Goal: Task Accomplishment & Management: Manage account settings

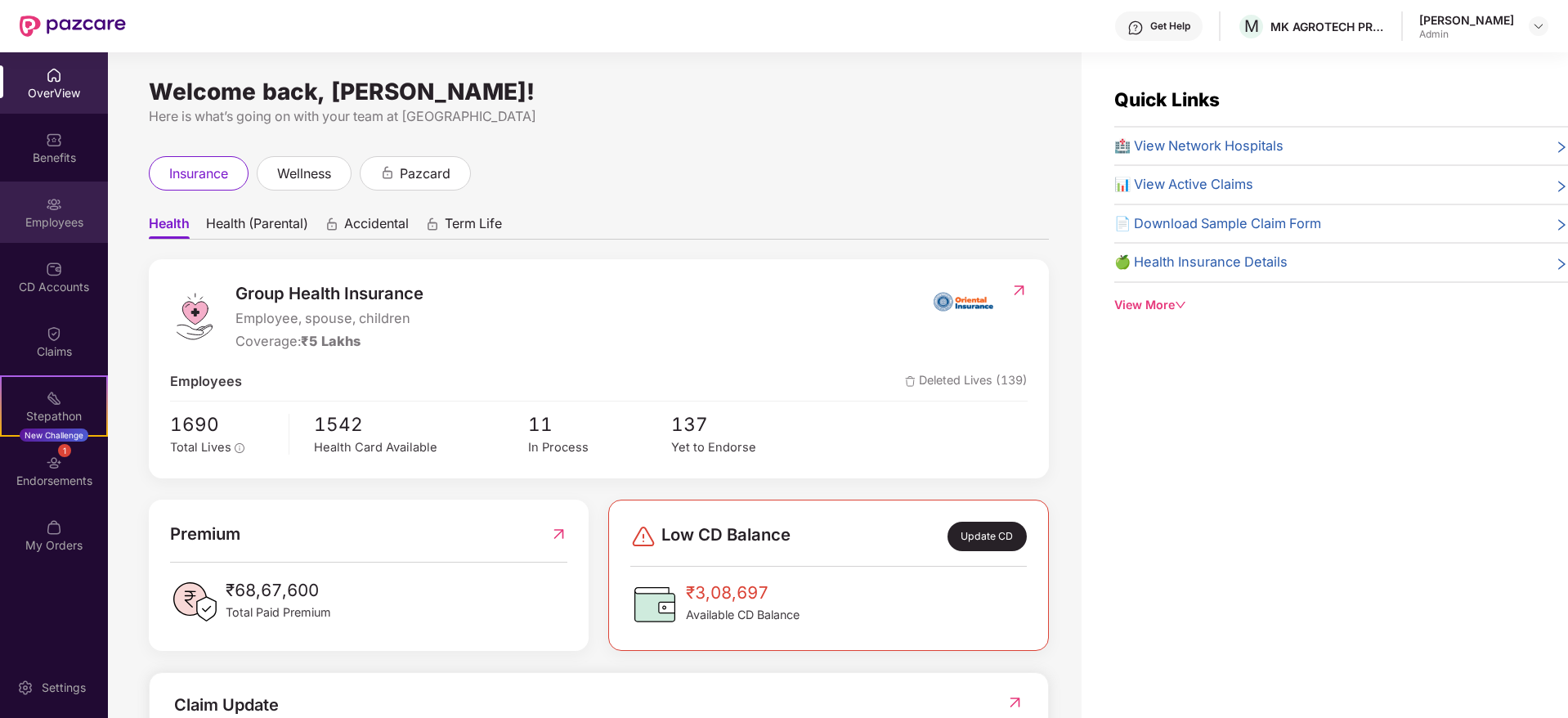
click at [27, 221] on div "Employees" at bounding box center [54, 222] width 108 height 16
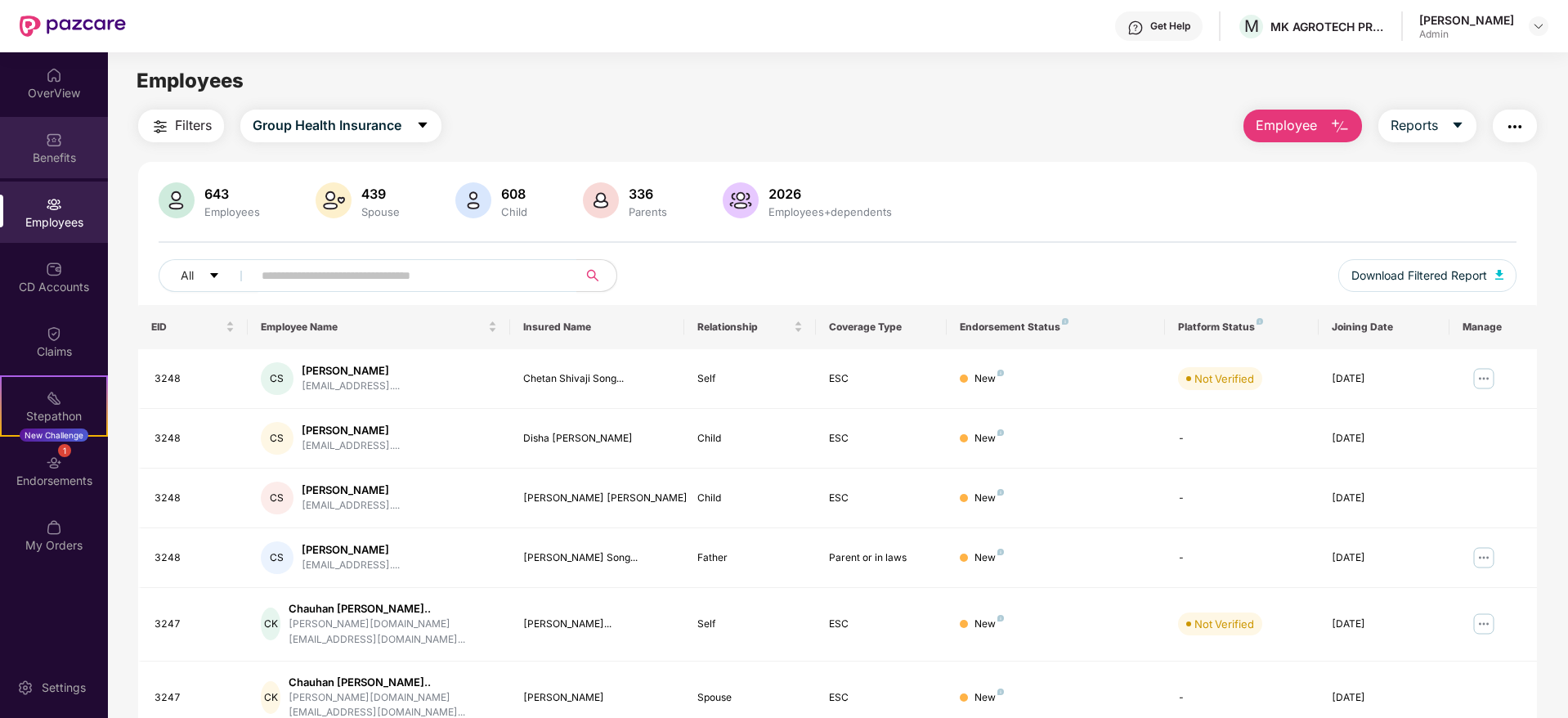
click at [67, 137] on div "Benefits" at bounding box center [54, 148] width 108 height 61
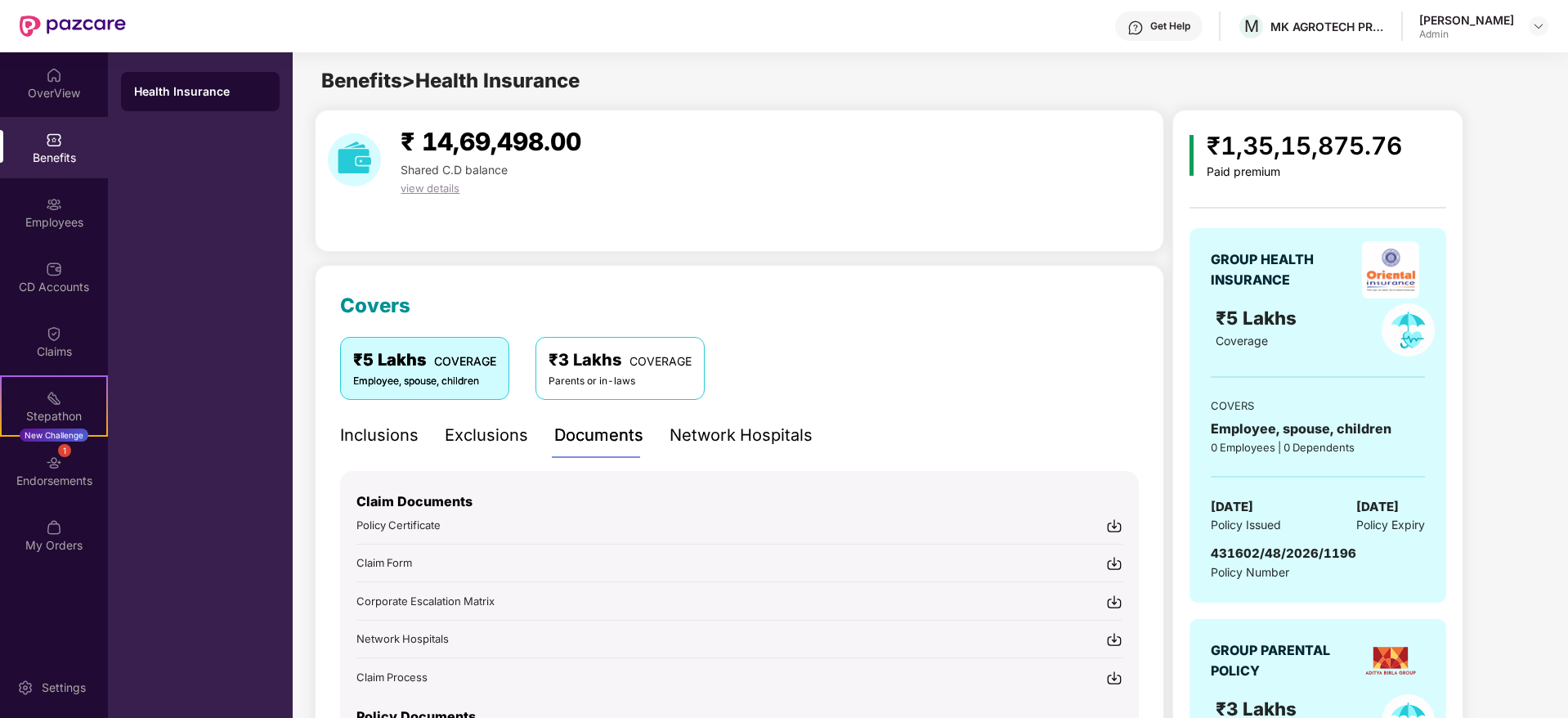
click at [637, 393] on div "₹3 Lakhs COVERAGE Parents or in-laws" at bounding box center [619, 368] width 169 height 62
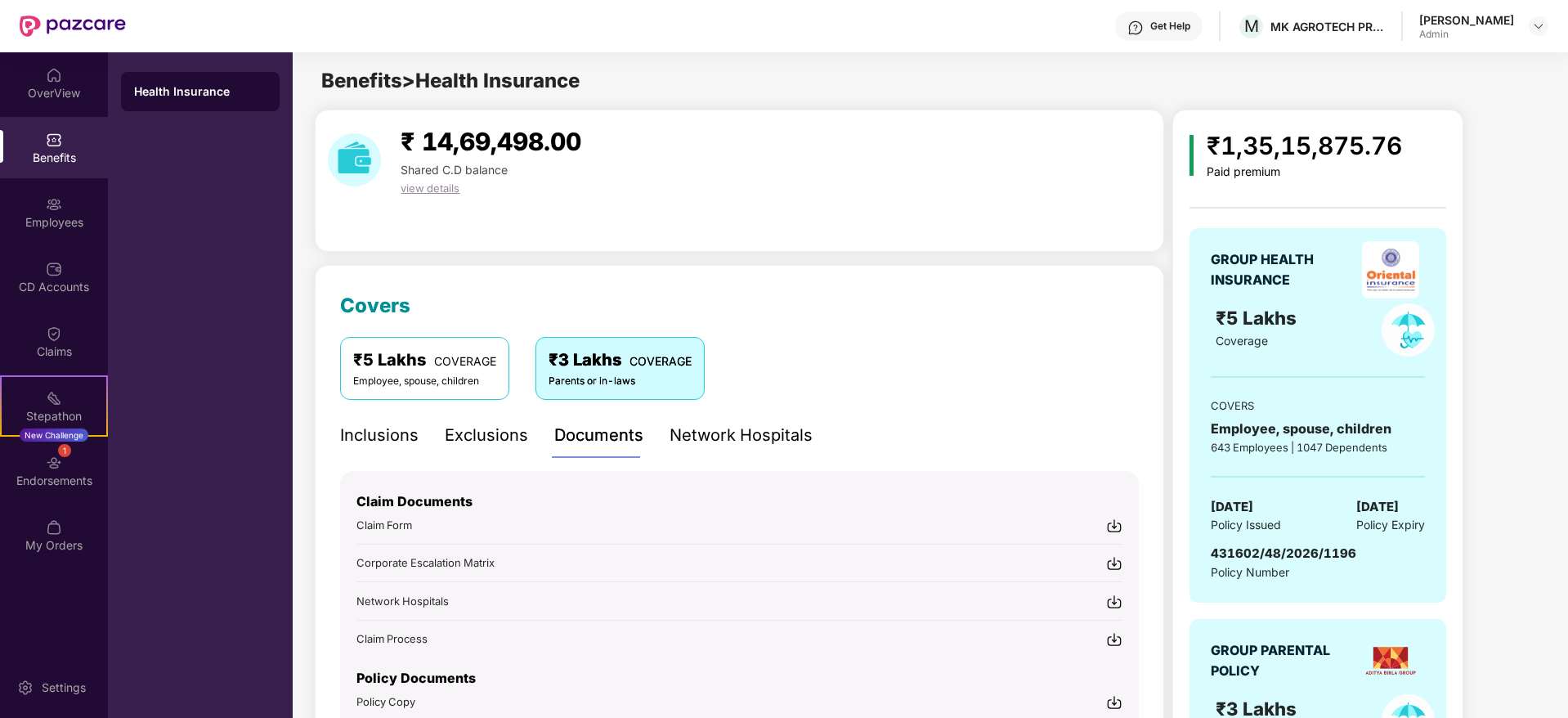
click at [769, 438] on div "Network Hospitals" at bounding box center [741, 435] width 143 height 26
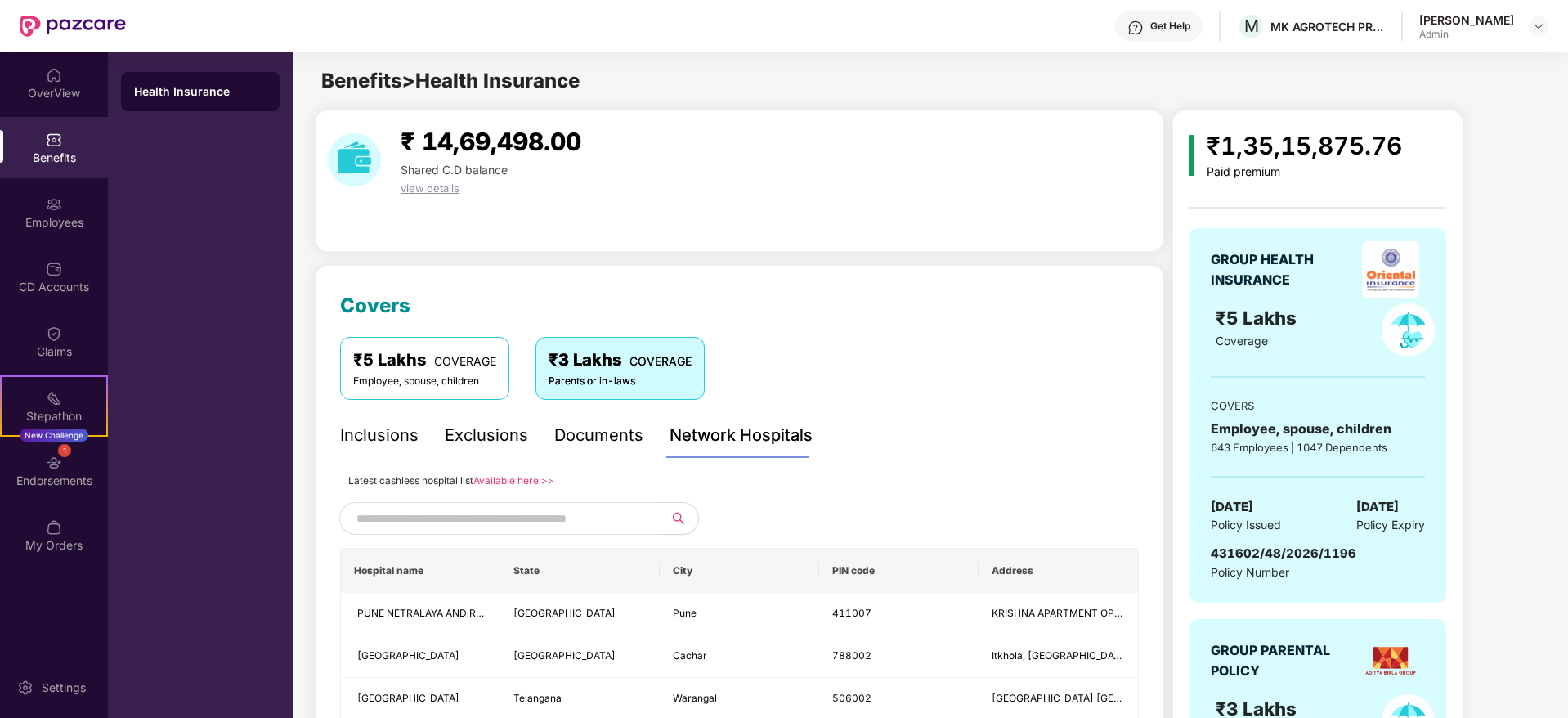
click at [515, 521] on input "text" at bounding box center [497, 519] width 280 height 25
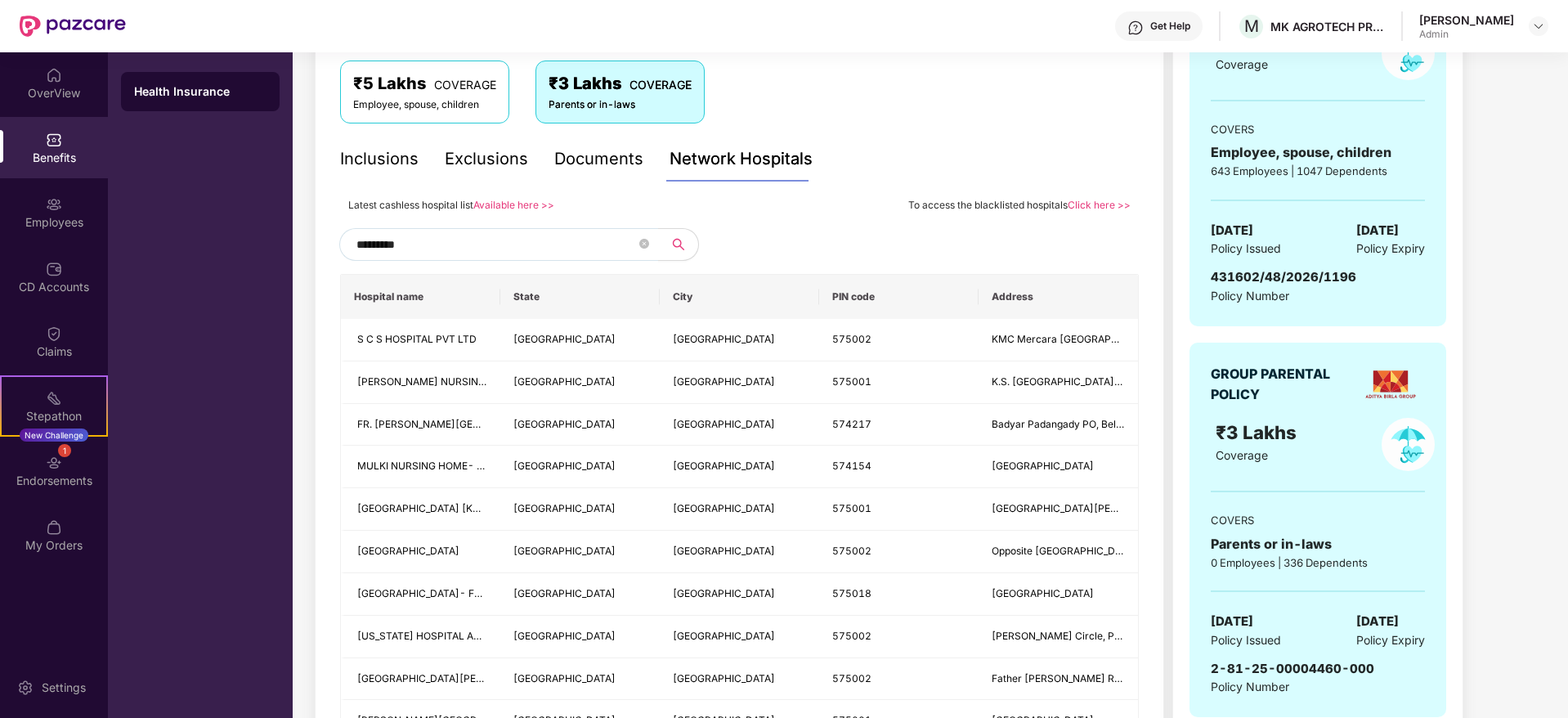
scroll to position [273, 0]
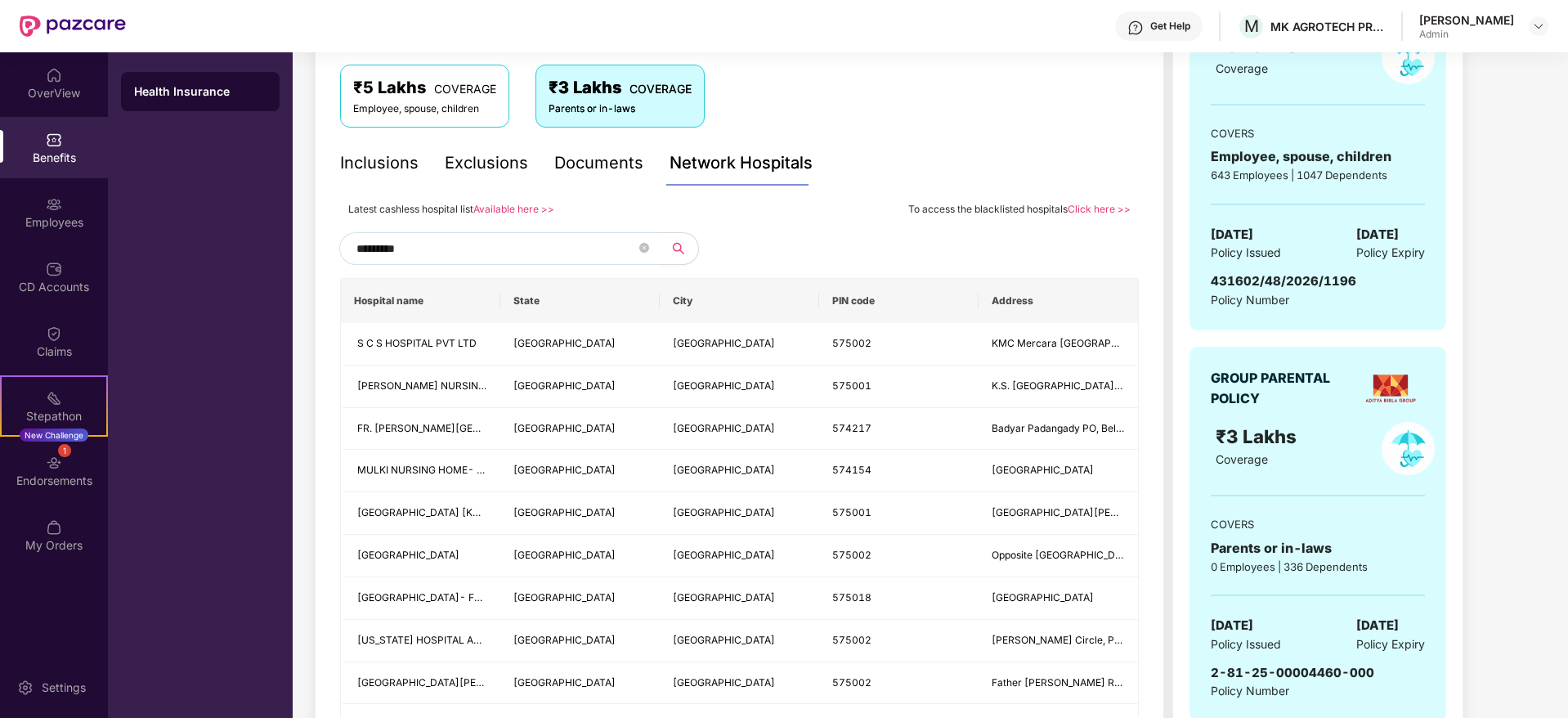
type input "*********"
click at [54, 85] on div "OverView" at bounding box center [54, 93] width 108 height 16
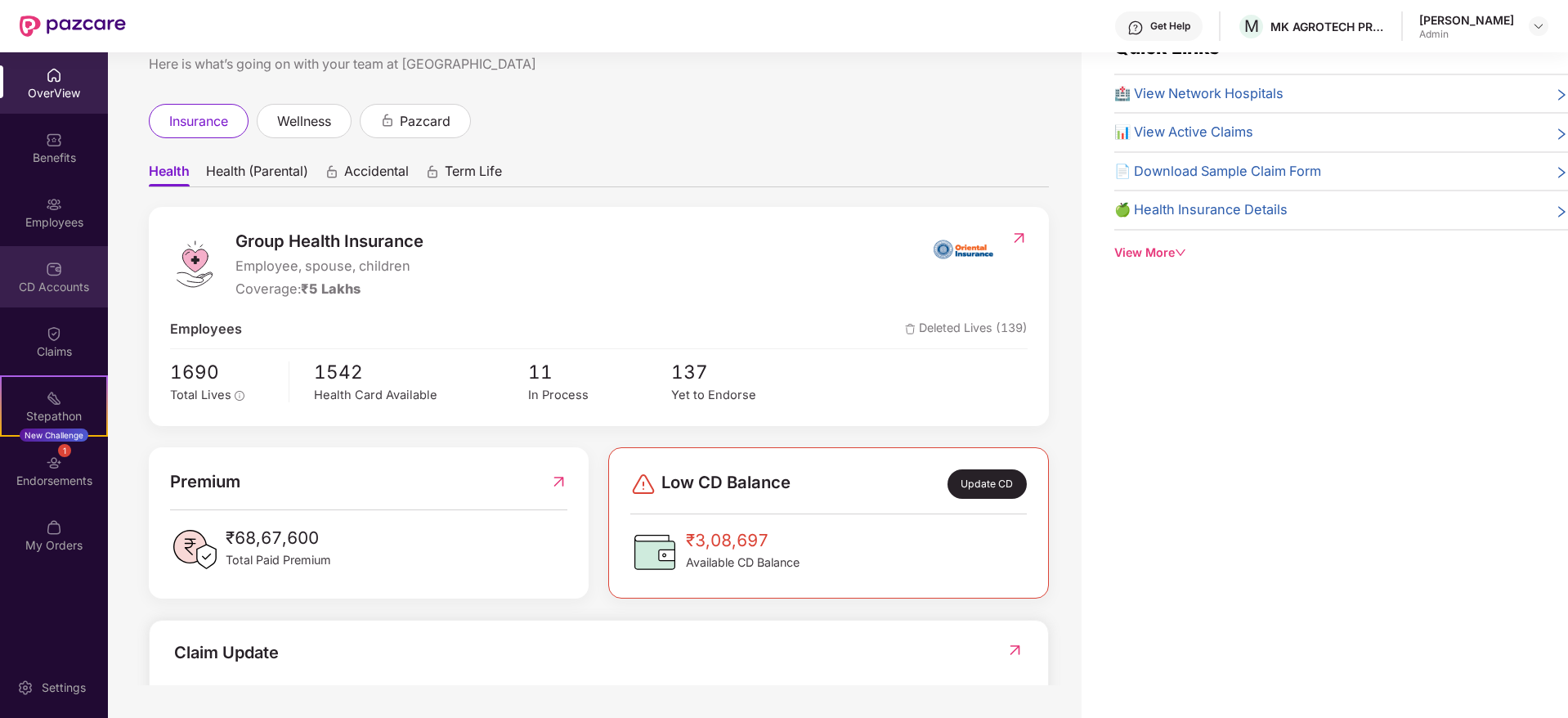
click at [56, 263] on img at bounding box center [54, 269] width 16 height 16
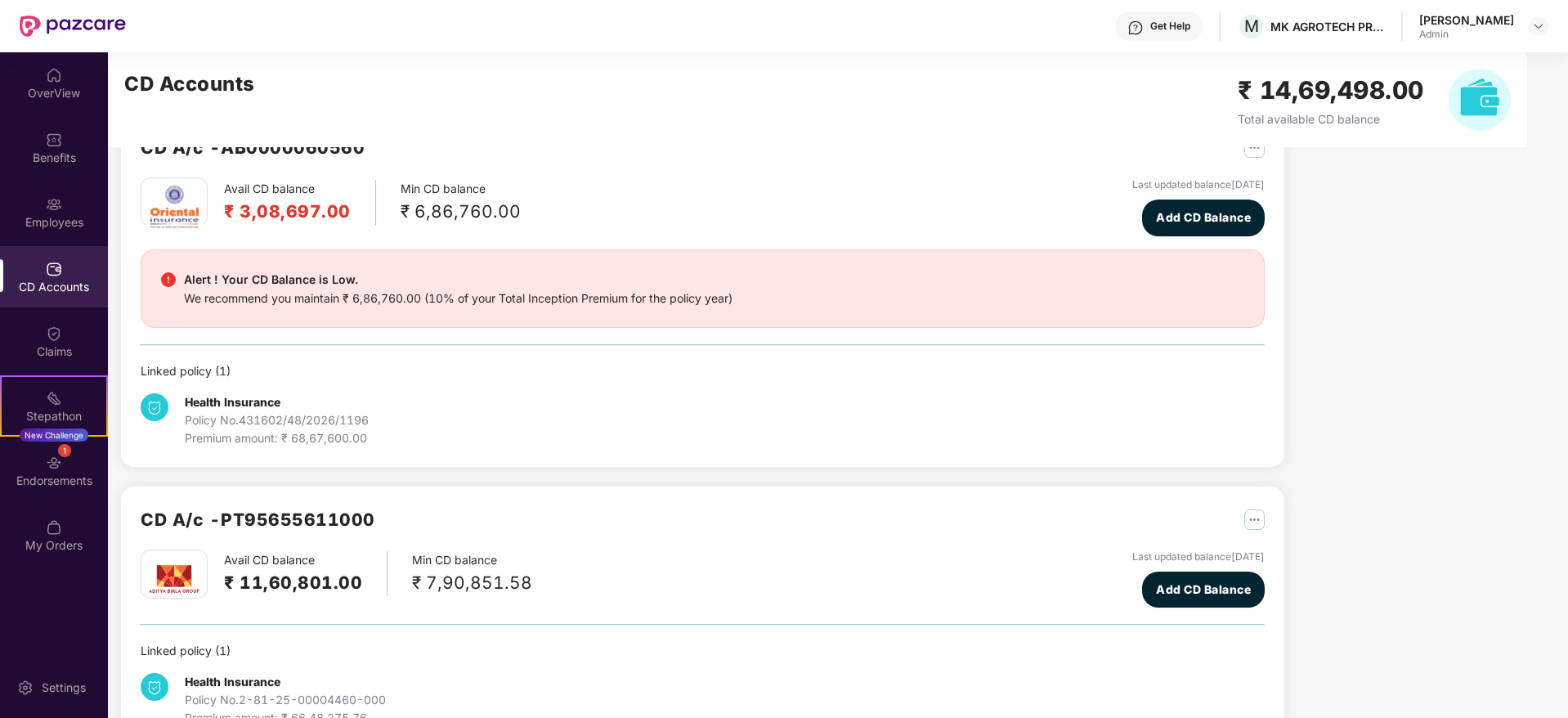
scroll to position [101, 0]
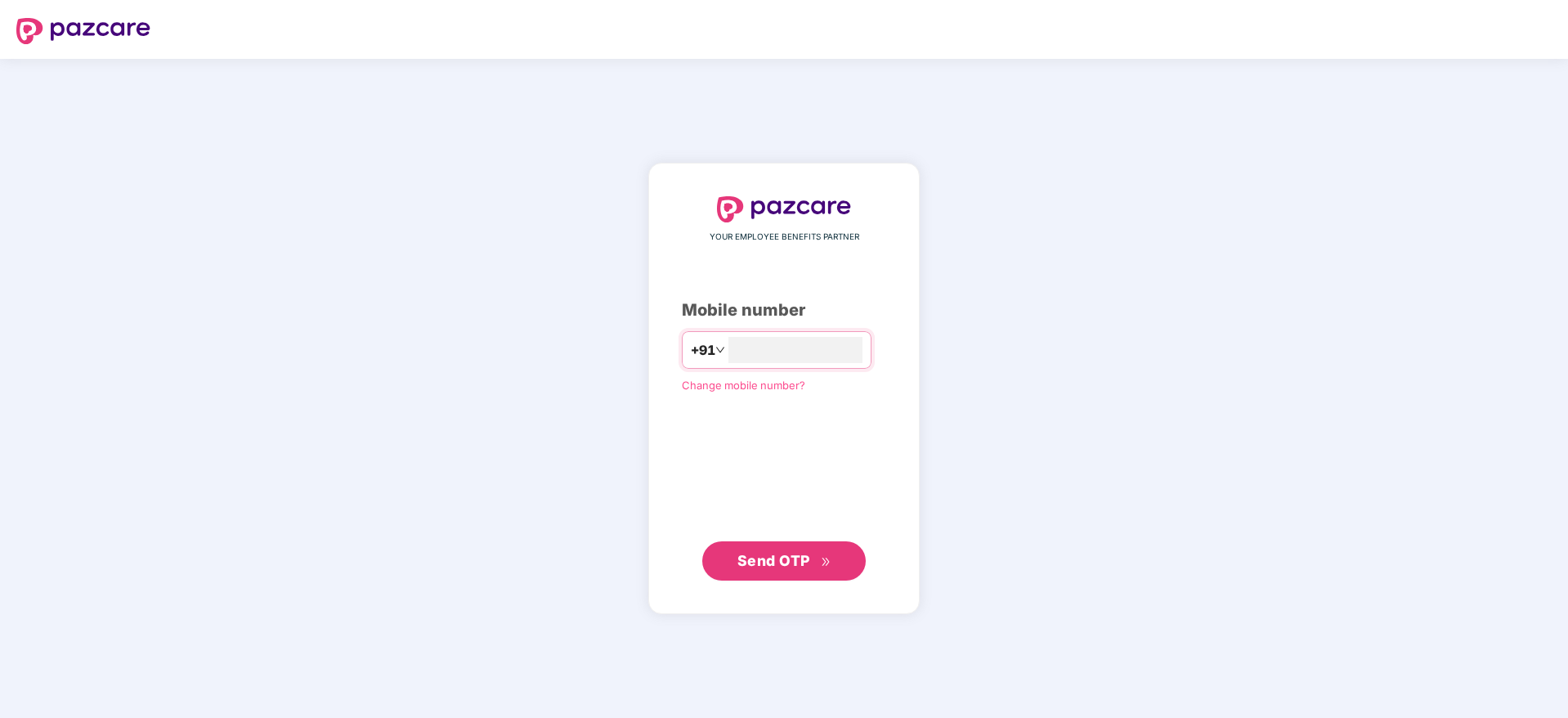
type input "**********"
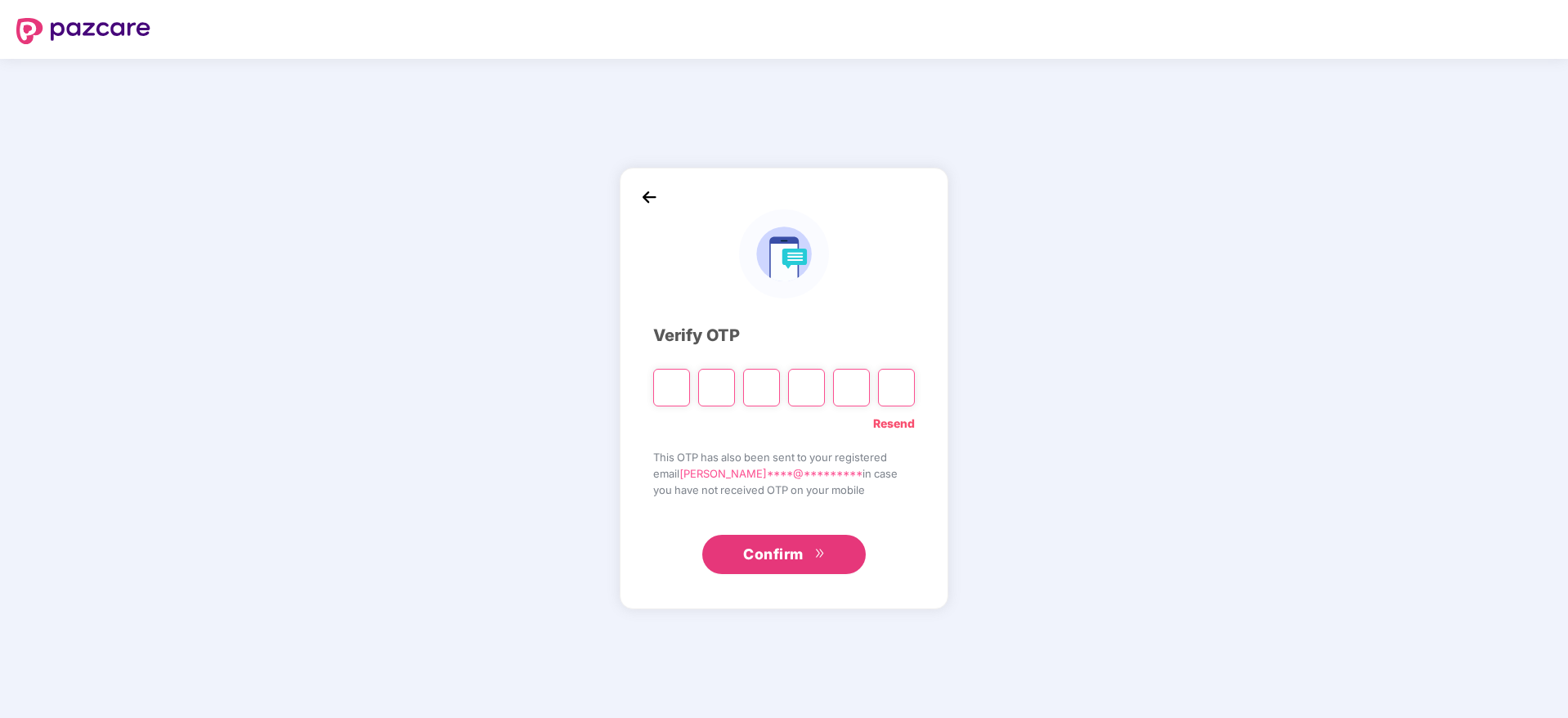
type input "*"
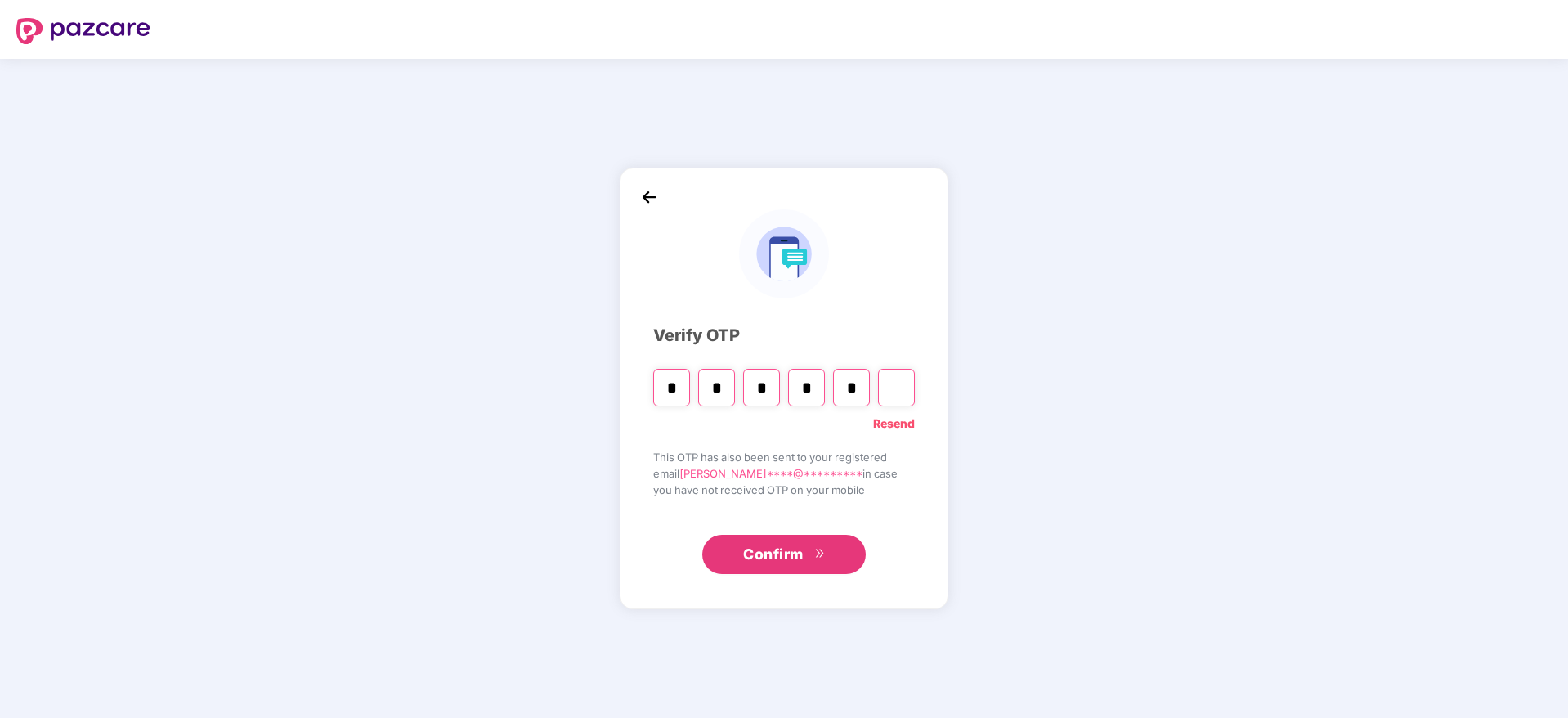
type input "*"
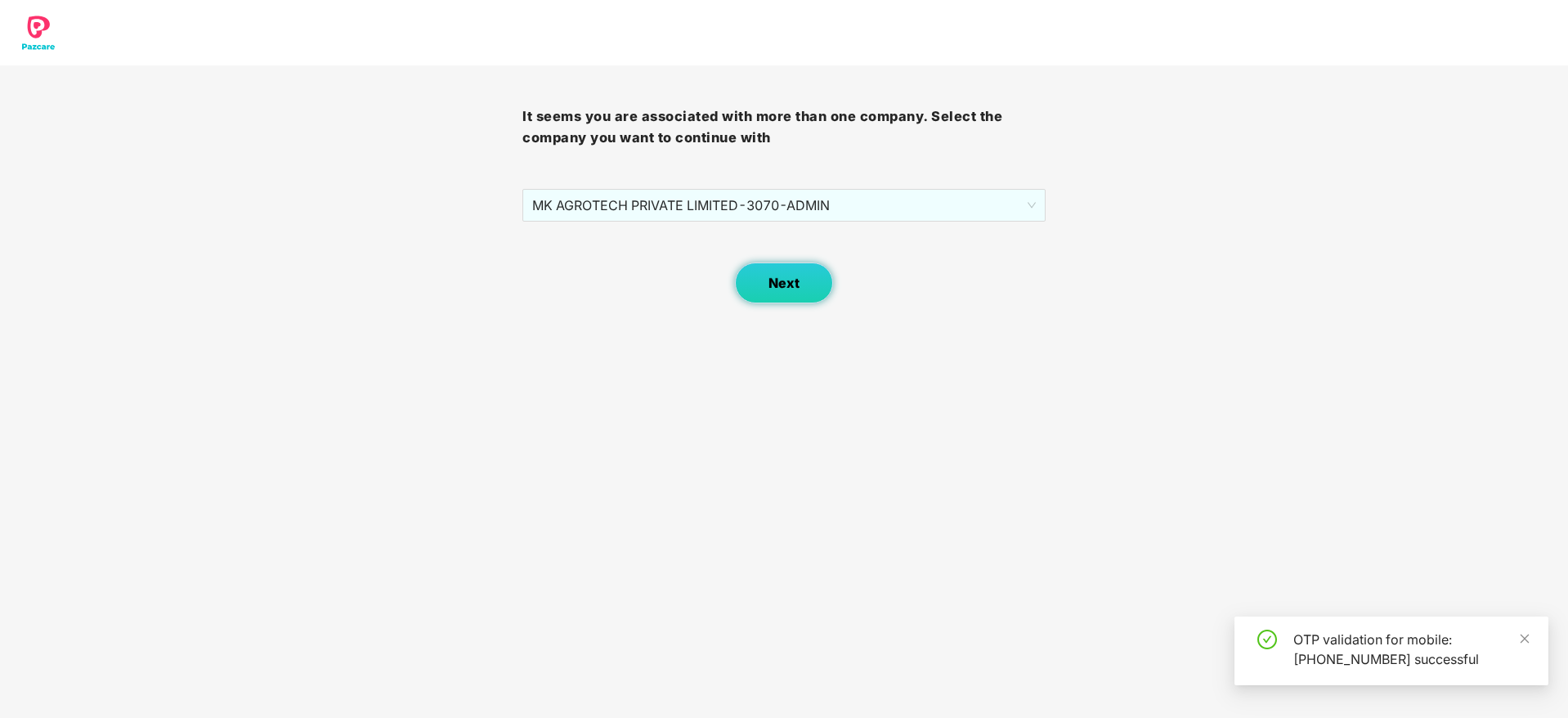
click at [775, 292] on button "Next" at bounding box center [784, 283] width 98 height 41
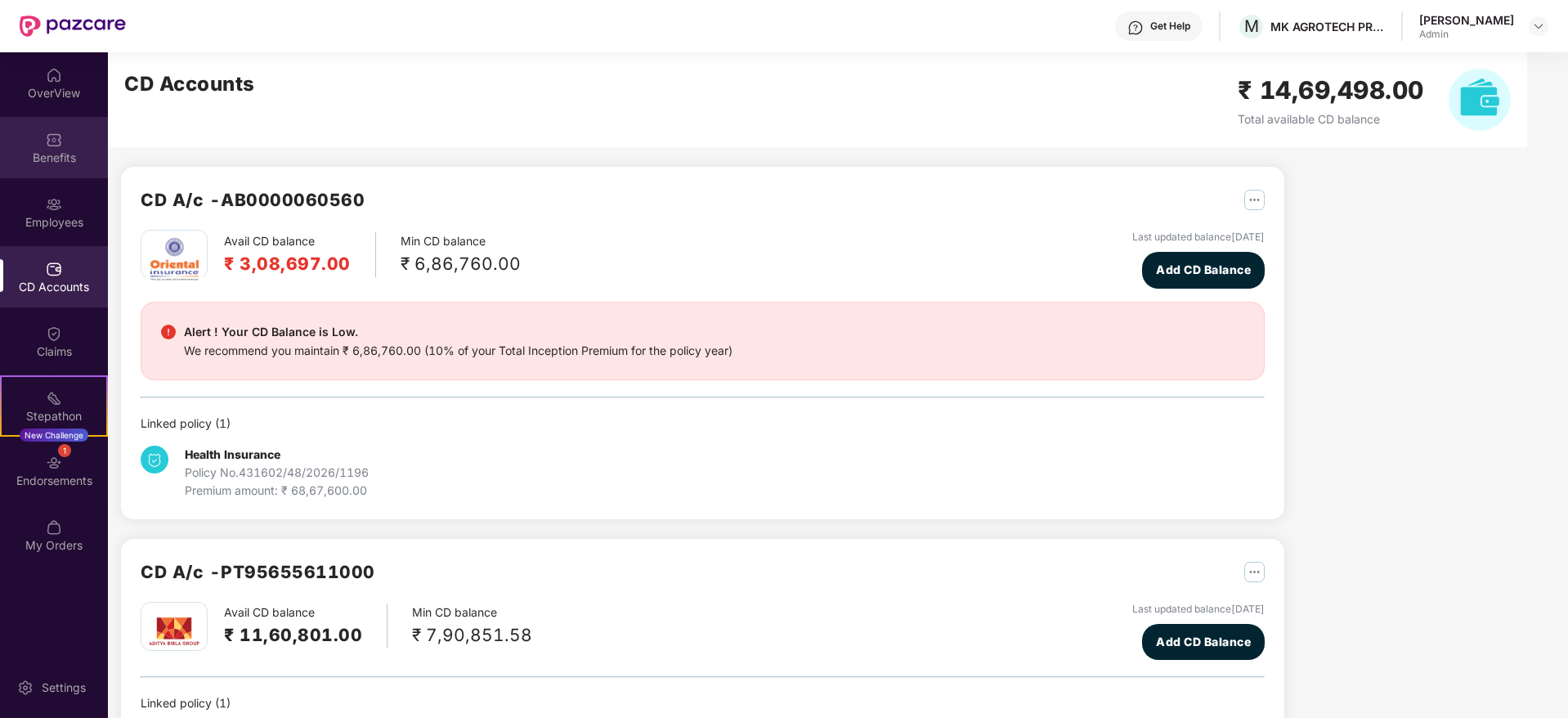
click at [56, 130] on div at bounding box center [54, 138] width 16 height 16
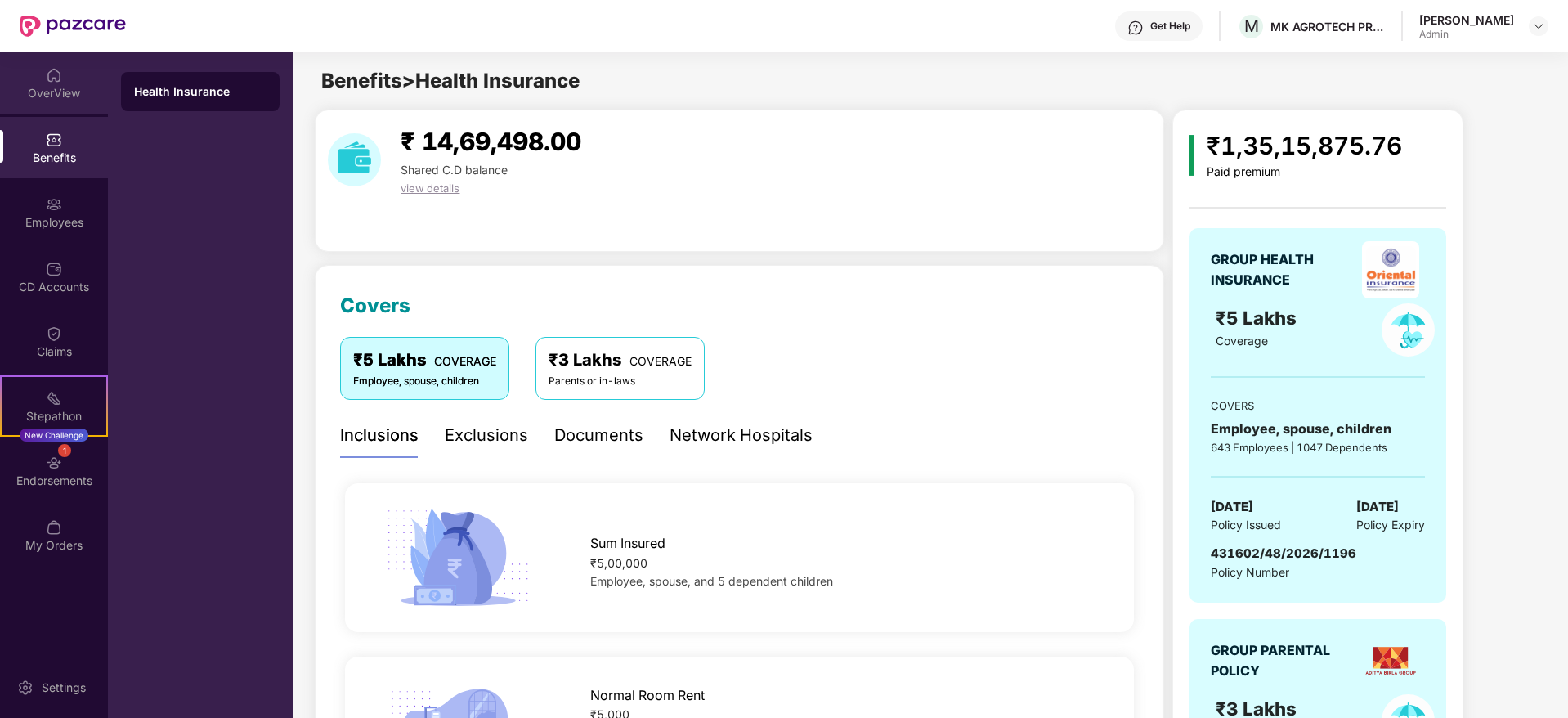
click at [51, 69] on img at bounding box center [54, 75] width 16 height 16
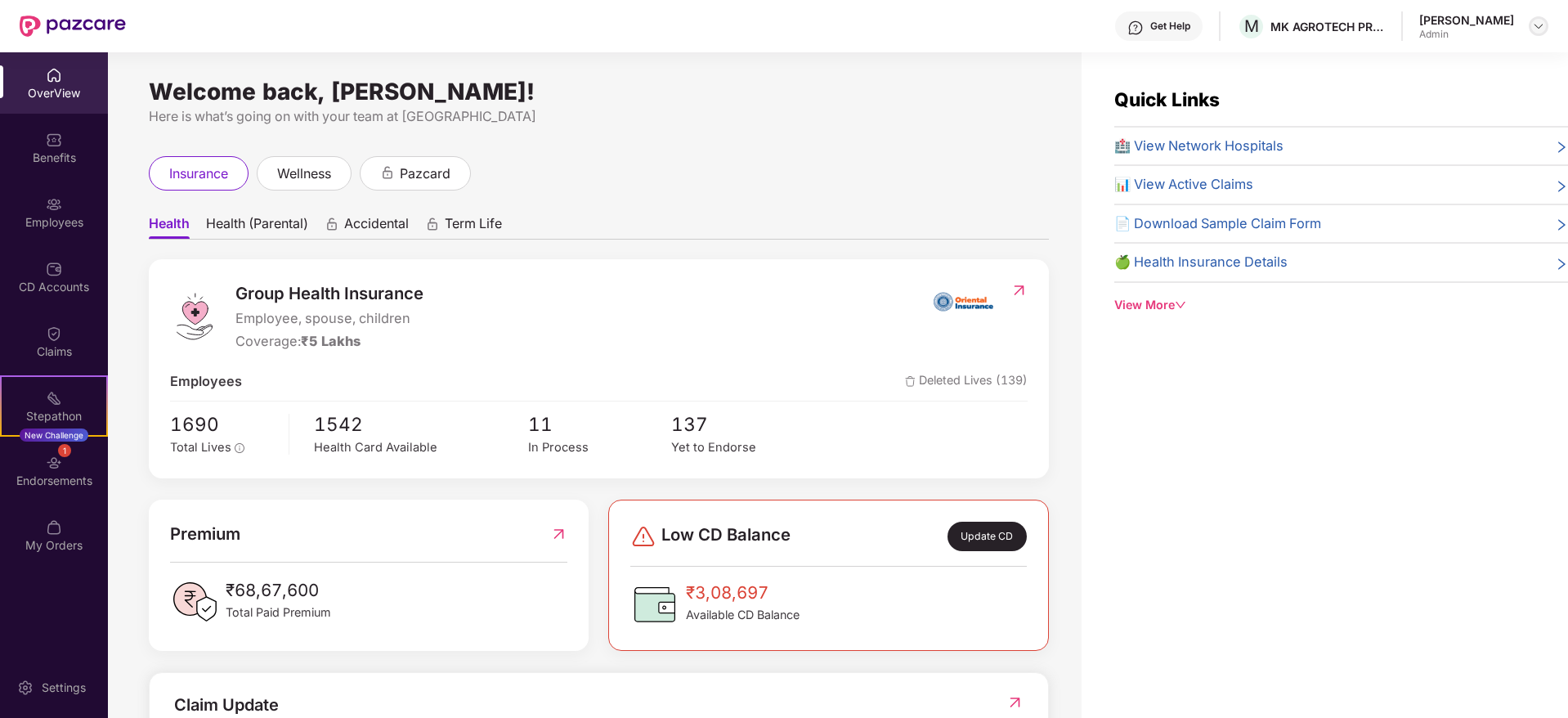
click at [1536, 21] on img at bounding box center [1538, 26] width 13 height 13
click at [1466, 87] on div "Switch Company" at bounding box center [1462, 97] width 212 height 32
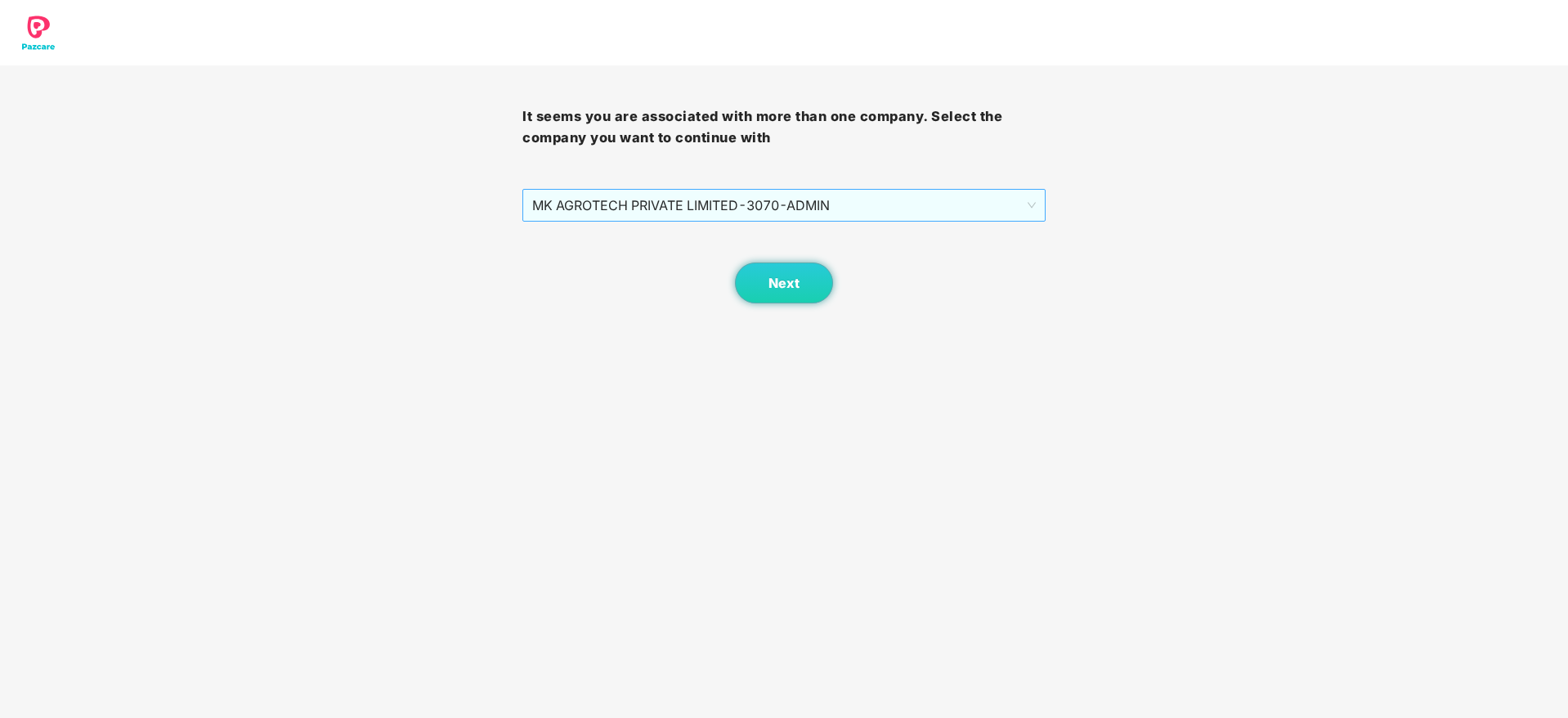
click at [934, 209] on span "MK AGROTECH PRIVATE LIMITED - 3070 - ADMIN" at bounding box center [783, 204] width 503 height 31
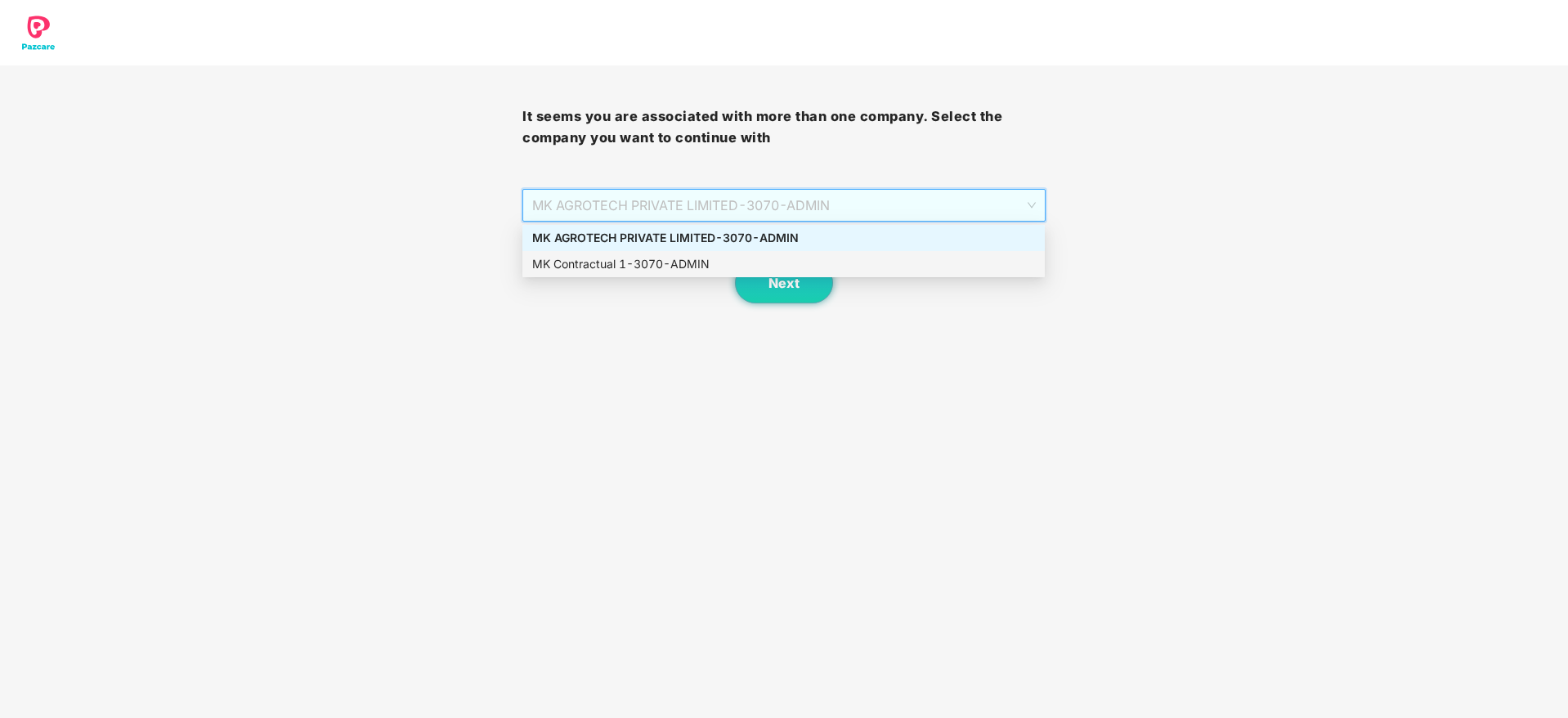
click at [856, 270] on div "MK Contractual 1 - 3070 - ADMIN" at bounding box center [783, 264] width 503 height 18
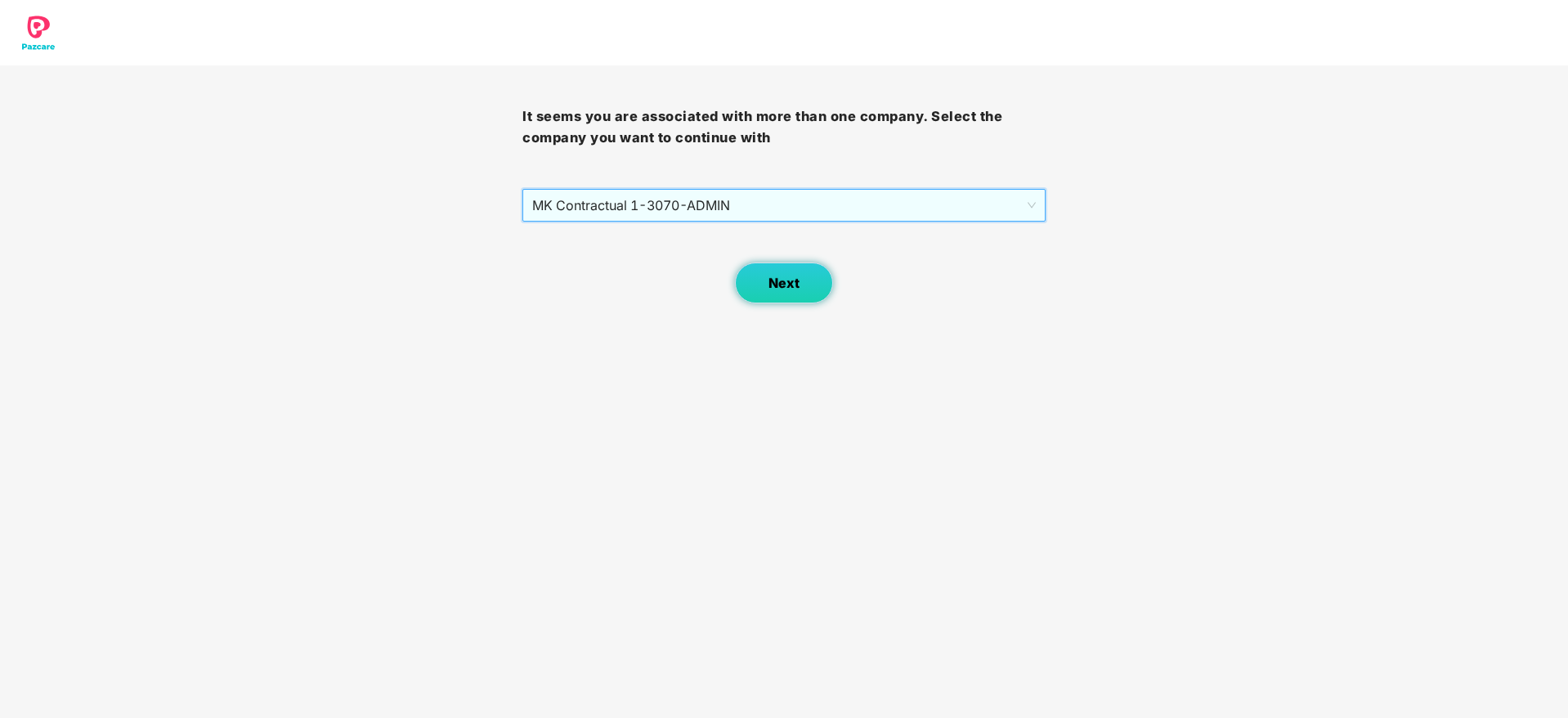
click at [799, 279] on span "Next" at bounding box center [783, 284] width 31 height 16
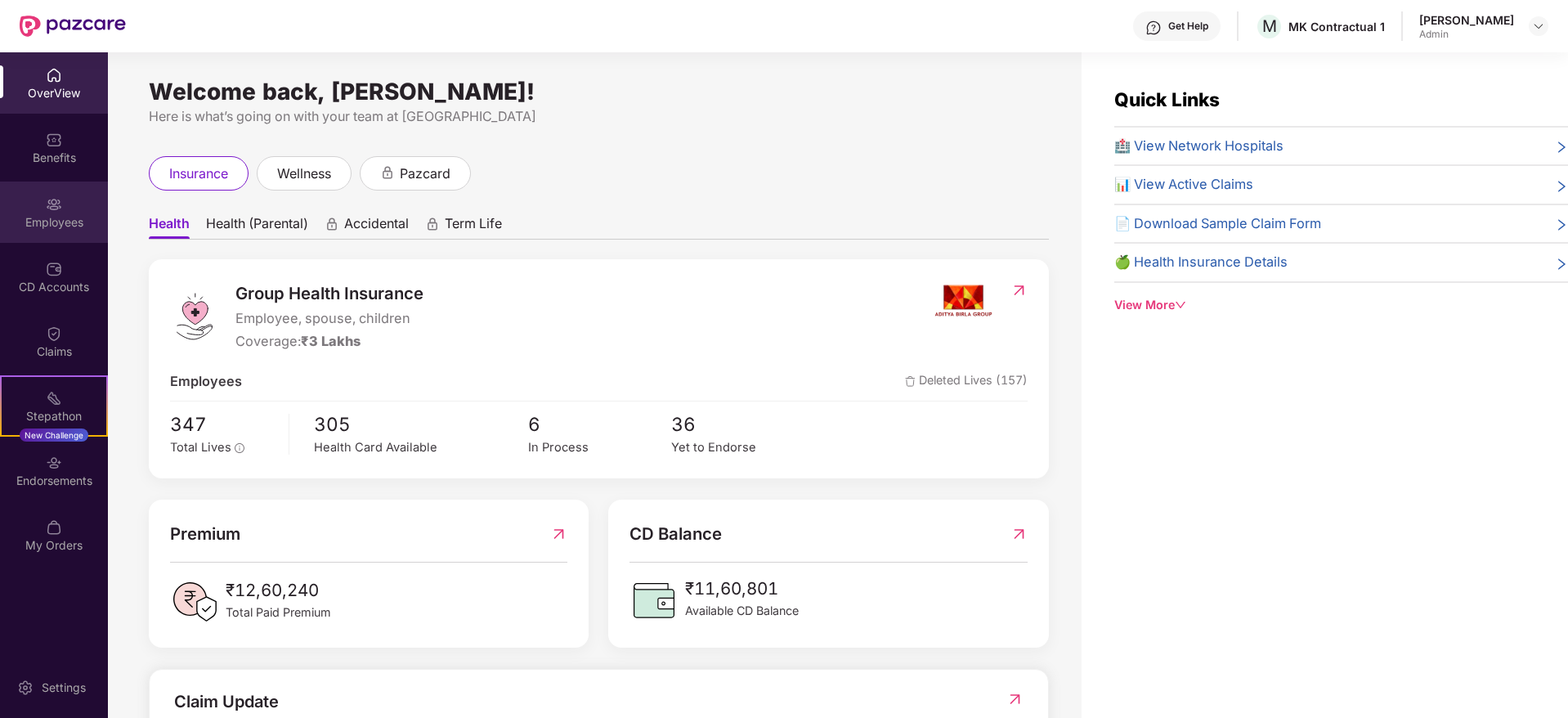
click at [58, 227] on div "Employees" at bounding box center [54, 222] width 108 height 16
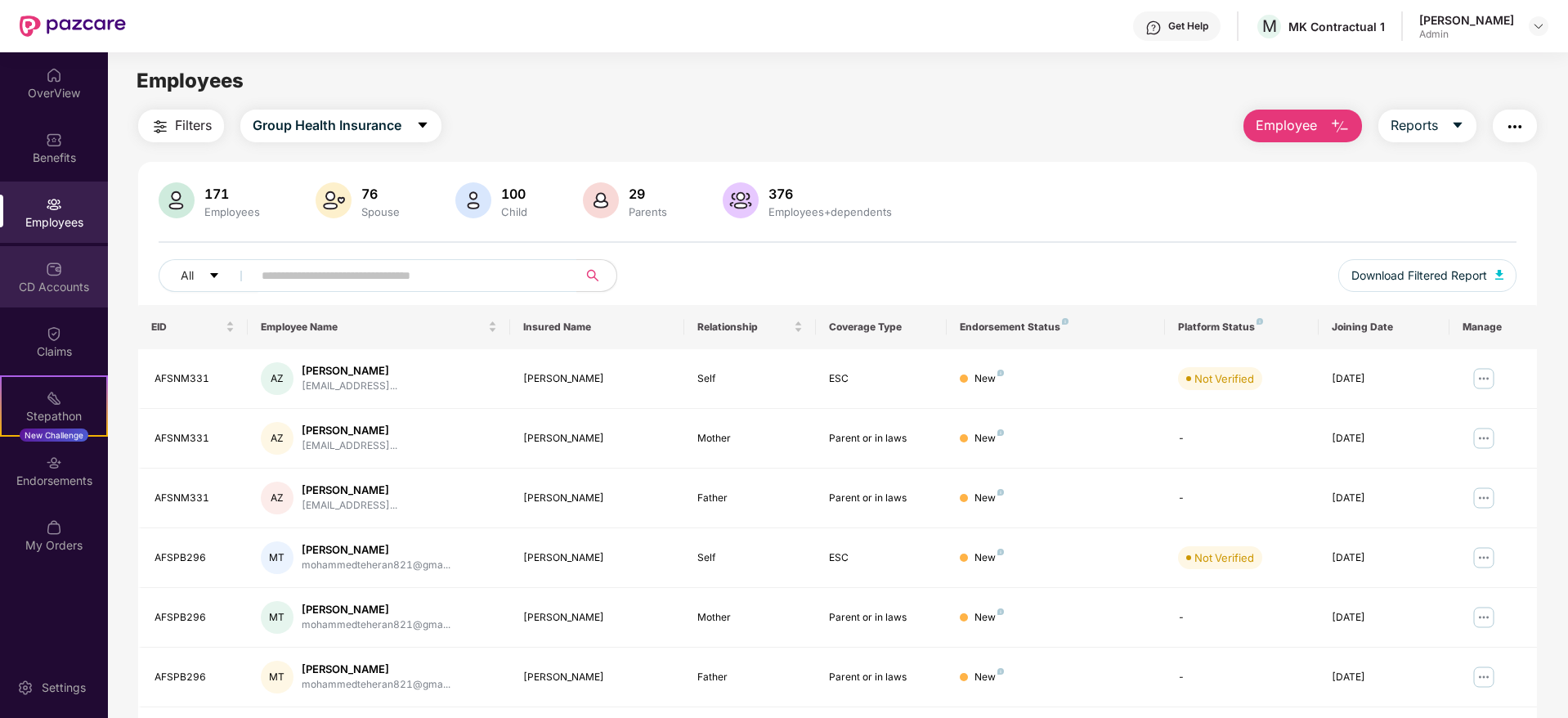
click at [51, 272] on img at bounding box center [54, 269] width 16 height 16
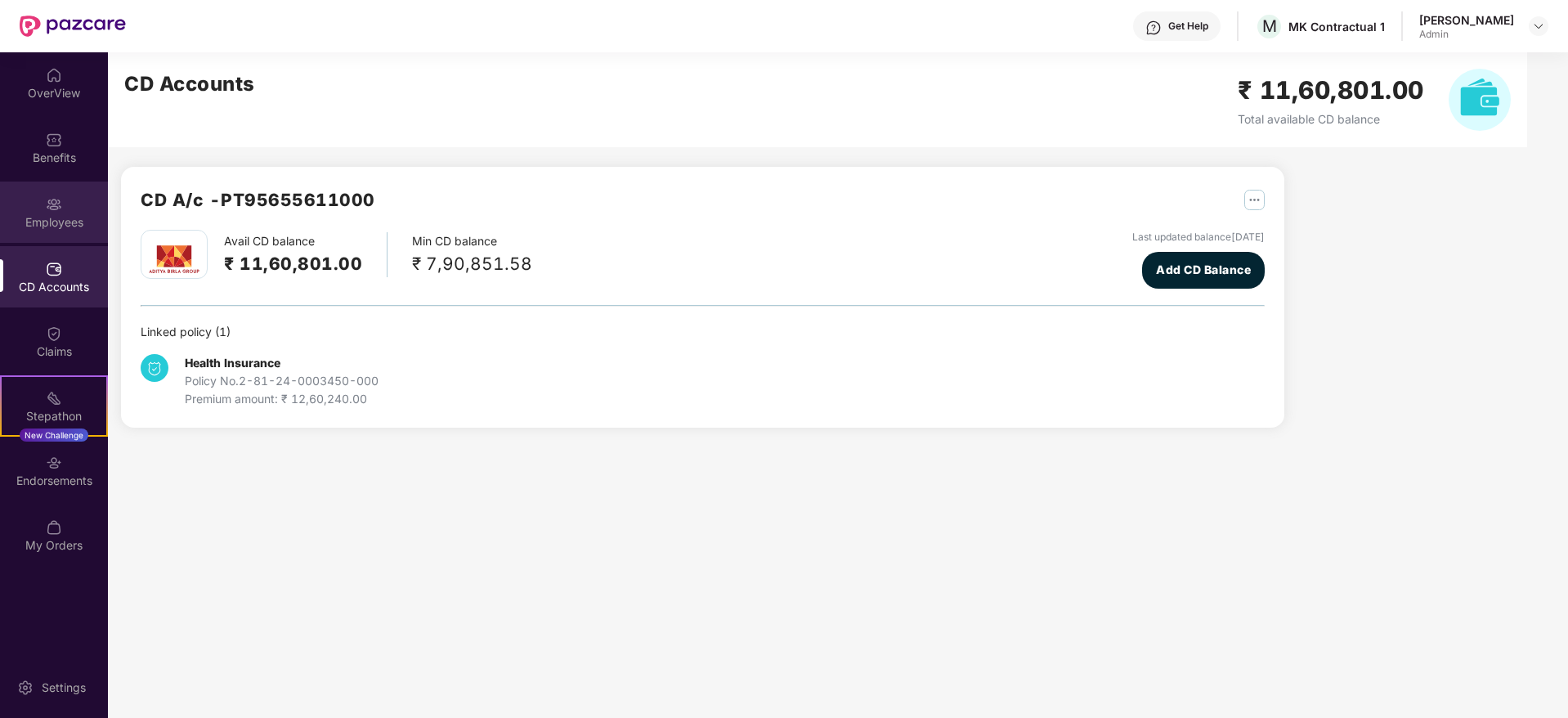
click at [56, 198] on img at bounding box center [54, 204] width 16 height 16
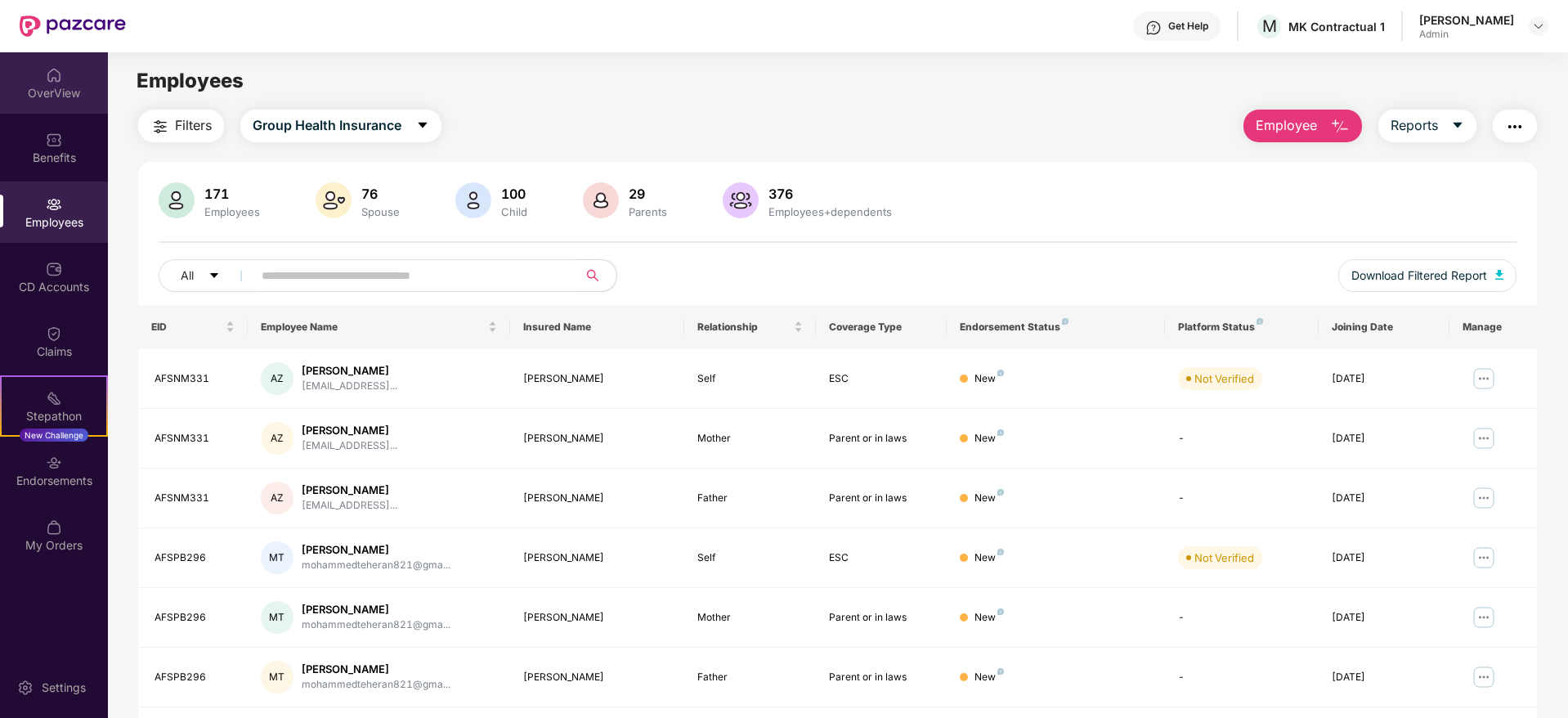
click at [70, 92] on div "OverView" at bounding box center [54, 93] width 108 height 16
